Goal: Find specific page/section: Find specific page/section

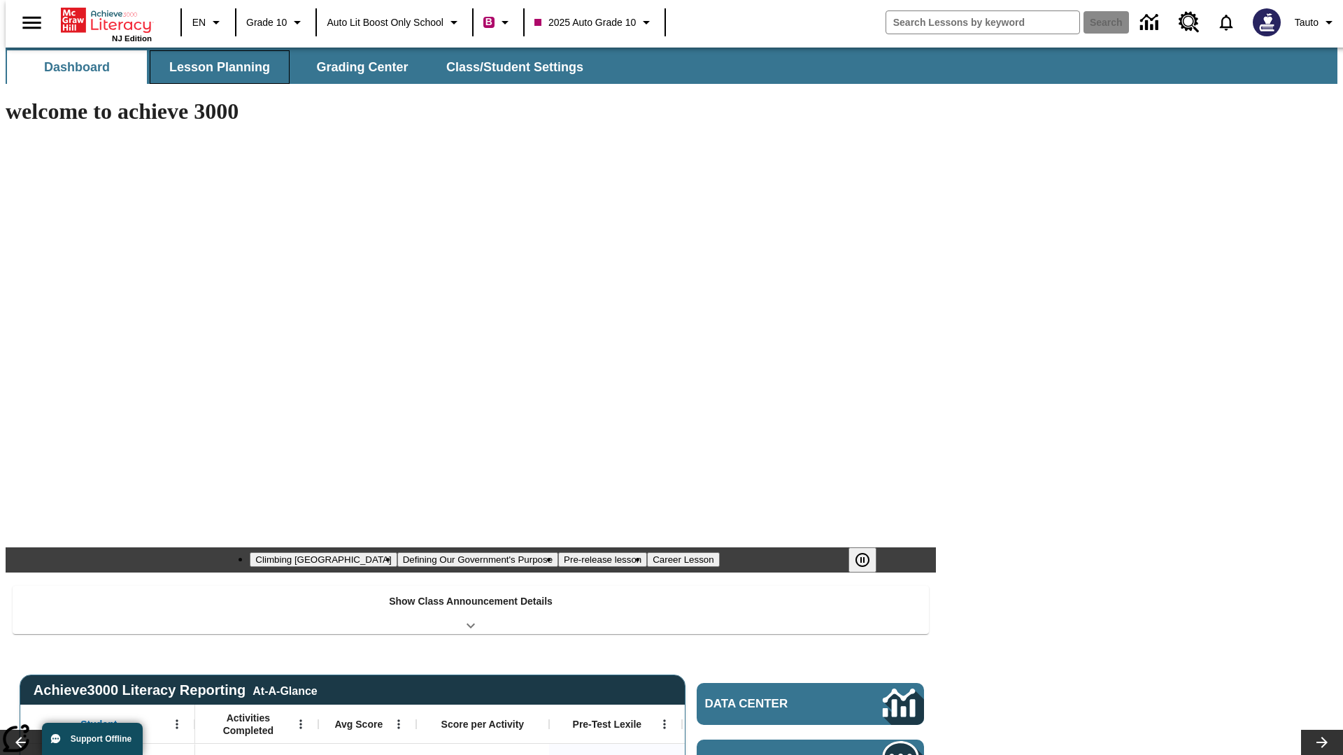
click at [214, 67] on span "Lesson Planning" at bounding box center [219, 67] width 101 height 16
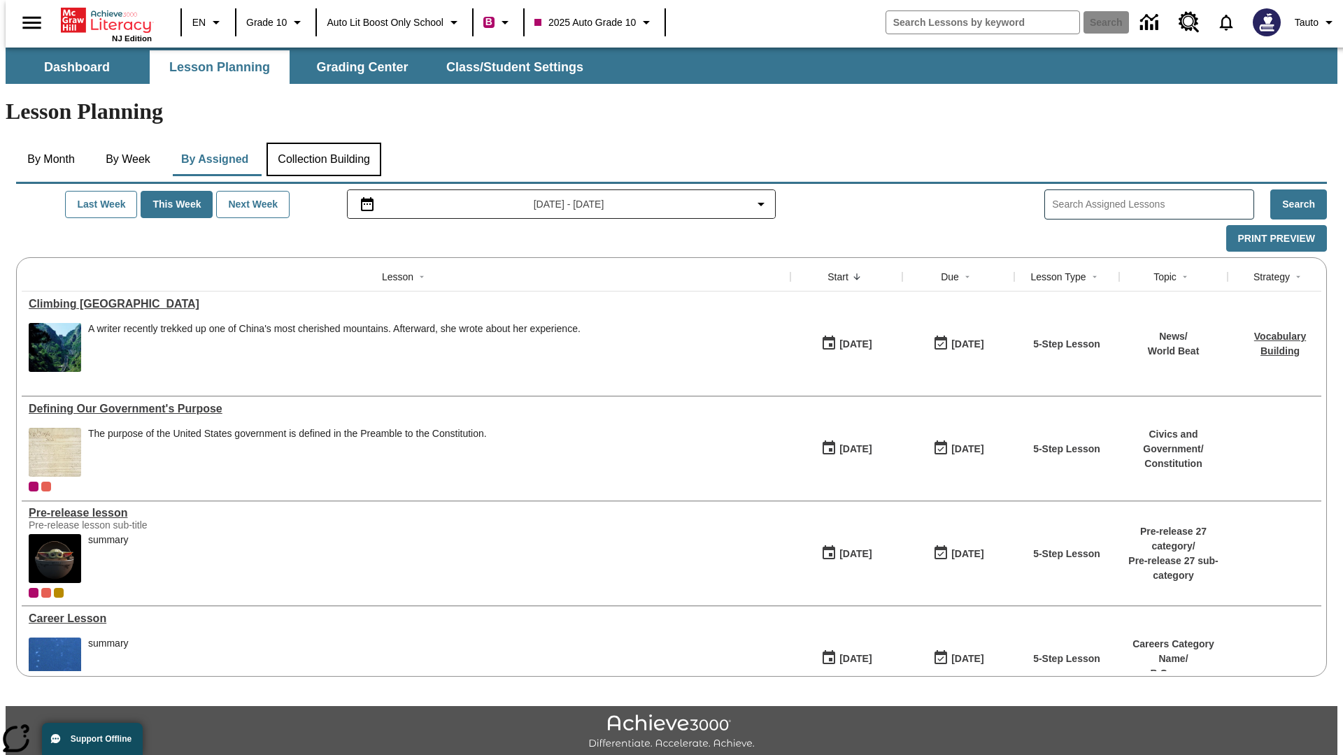
click at [323, 143] on button "Collection Building" at bounding box center [323, 160] width 115 height 34
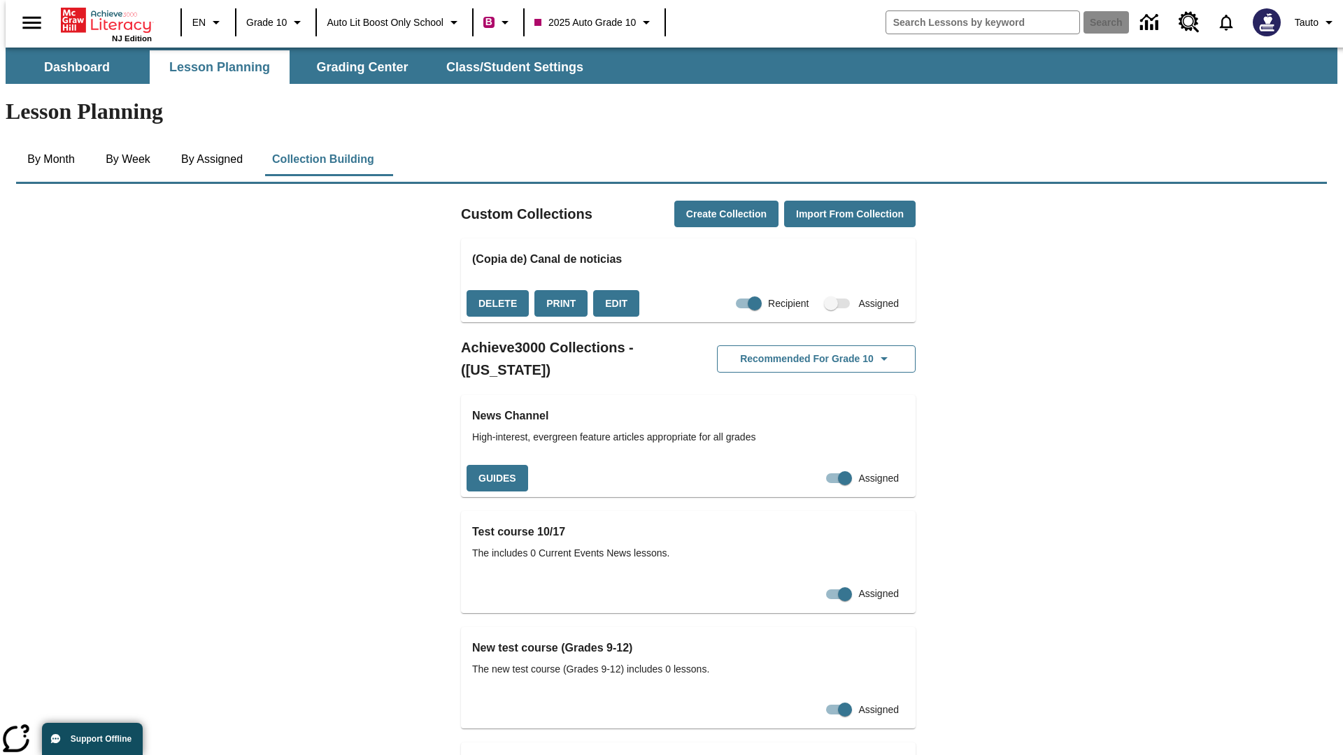
checkbox input "true"
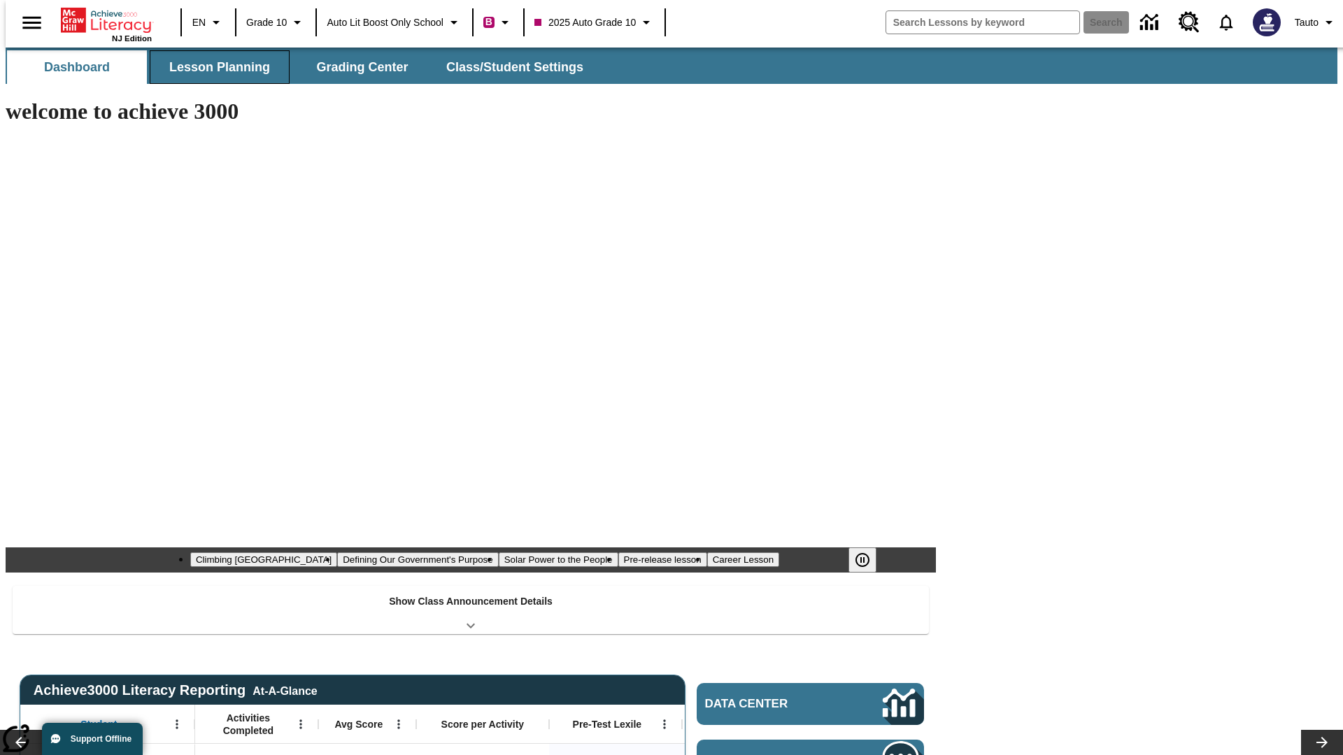
click at [214, 67] on span "Lesson Planning" at bounding box center [219, 67] width 101 height 16
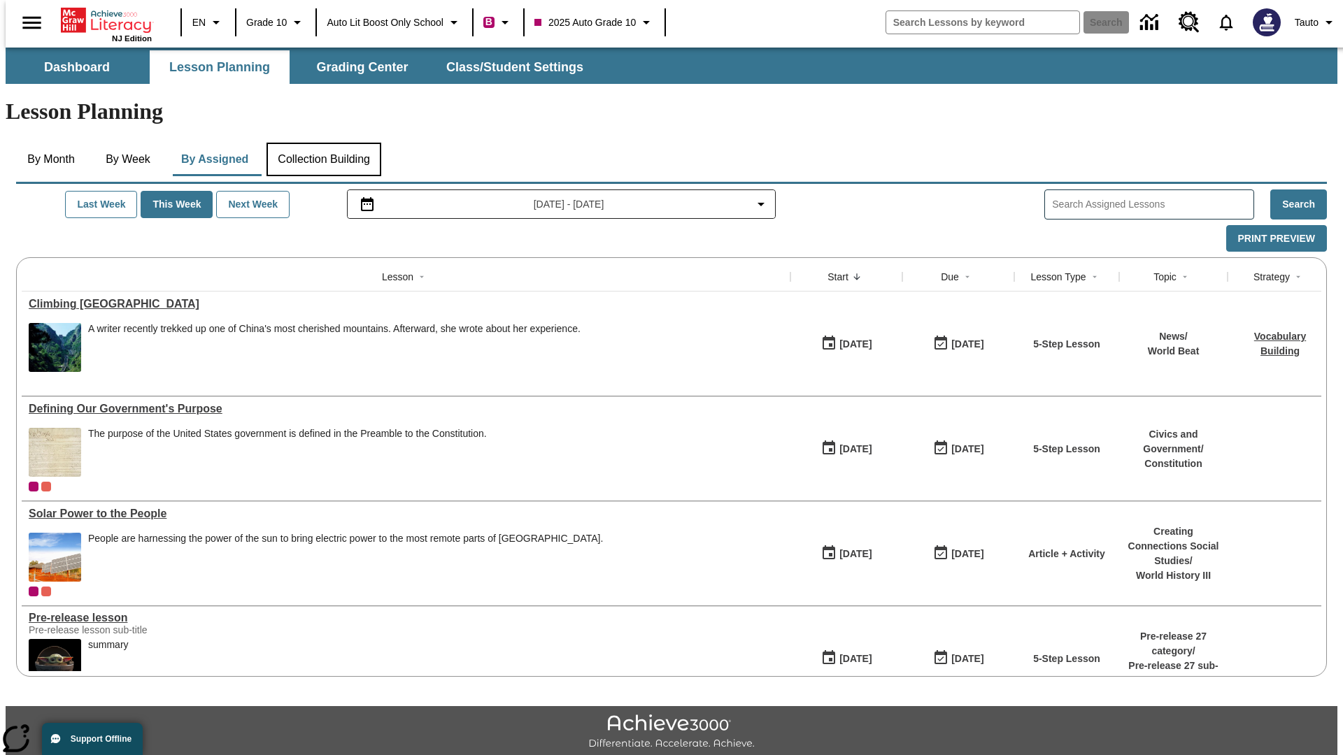
click at [323, 143] on button "Collection Building" at bounding box center [323, 160] width 115 height 34
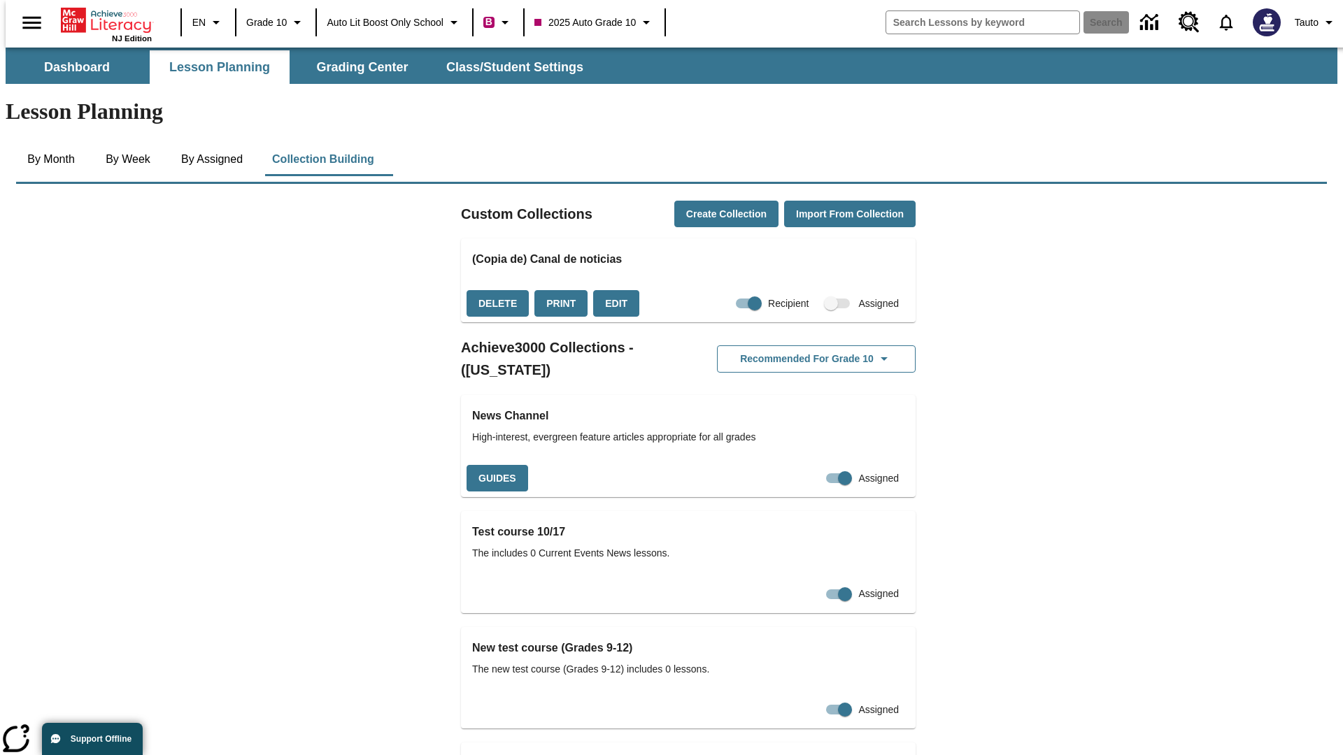
checkbox input "false"
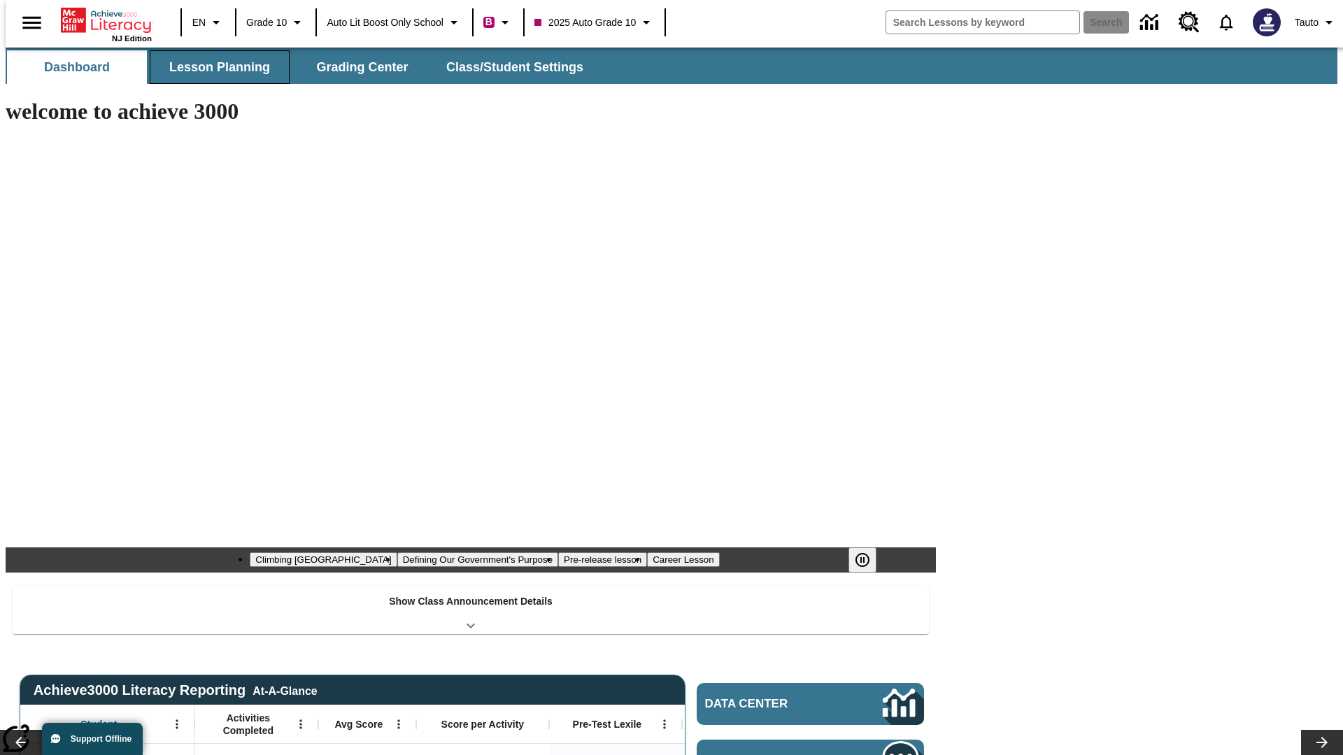
click at [214, 67] on span "Lesson Planning" at bounding box center [219, 67] width 101 height 16
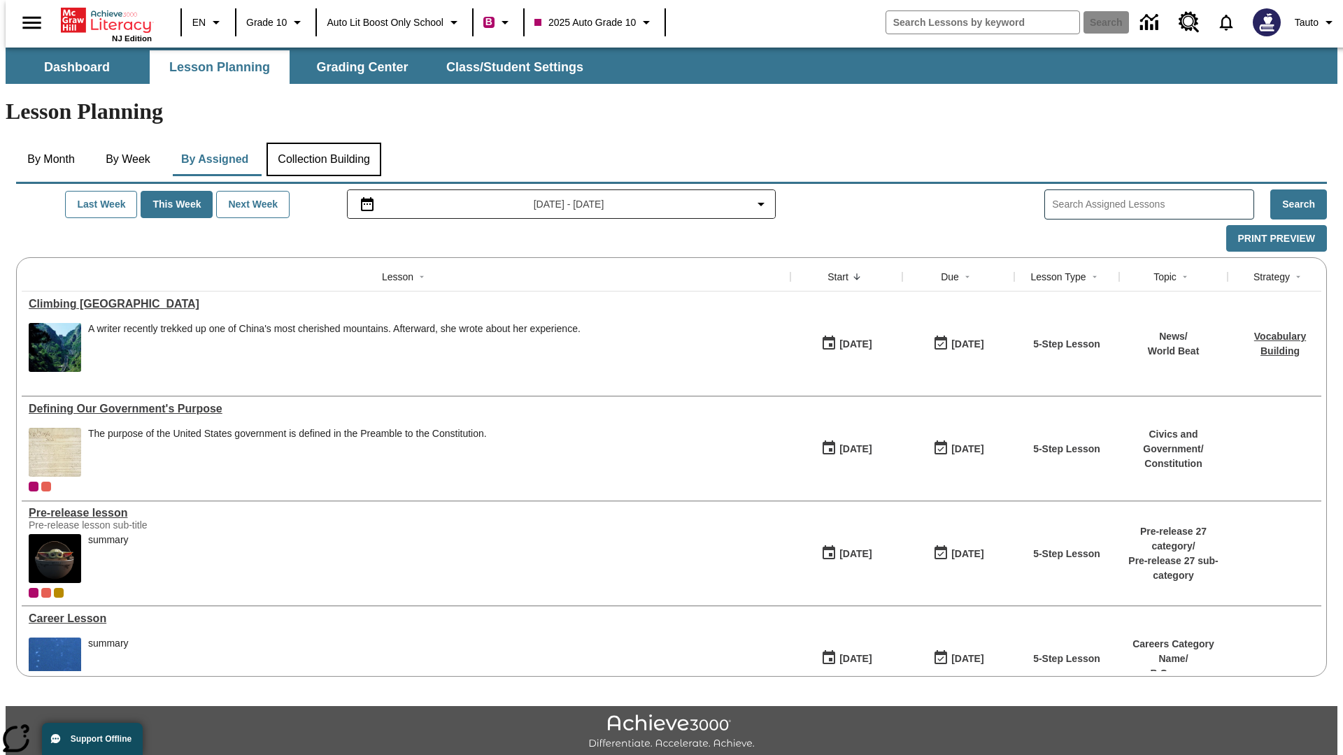
click at [323, 143] on button "Collection Building" at bounding box center [323, 160] width 115 height 34
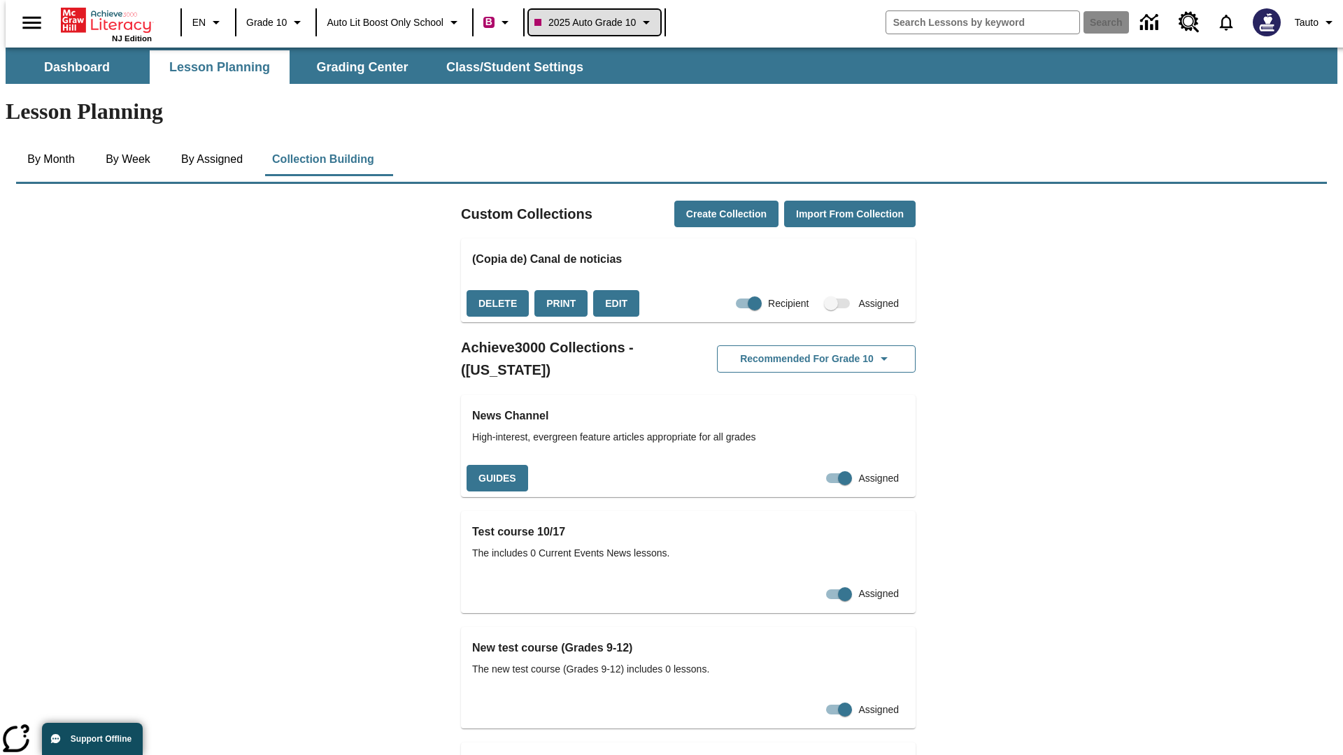
click at [599, 22] on span "2025 Auto Grade 10" at bounding box center [584, 22] width 101 height 15
